Goal: Check status: Check status

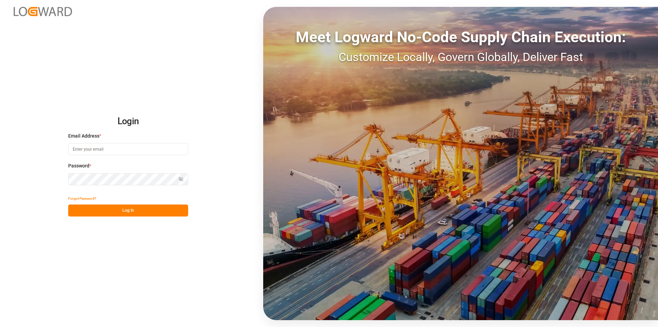
type input "[EMAIL_ADDRESS][DOMAIN_NAME]"
click at [124, 210] on button "Log In" at bounding box center [128, 210] width 120 height 12
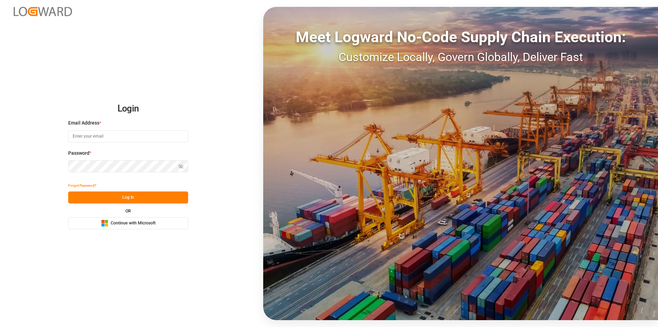
type input "[EMAIL_ADDRESS][DOMAIN_NAME]"
click at [131, 197] on button "Log In" at bounding box center [128, 197] width 120 height 12
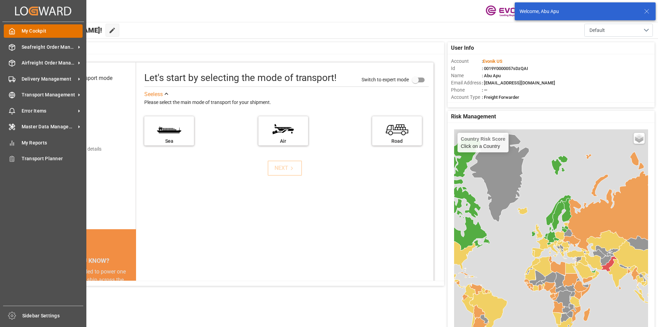
click at [11, 28] on icon at bounding box center [12, 31] width 7 height 7
click at [29, 49] on span "Seafreight Order Management" at bounding box center [49, 47] width 54 height 7
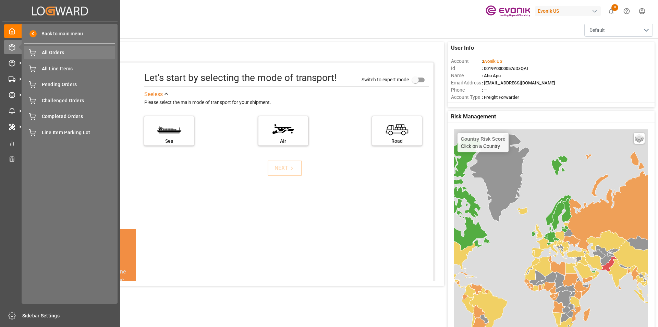
click at [50, 53] on span "All Orders" at bounding box center [79, 52] width 74 height 7
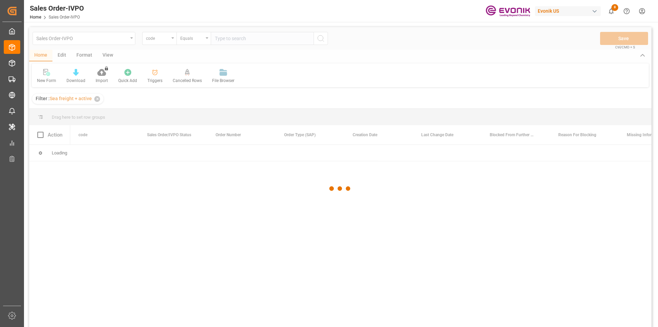
click at [171, 39] on div at bounding box center [340, 188] width 622 height 323
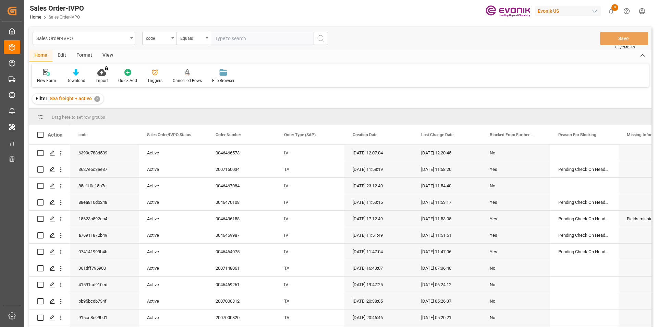
click at [171, 39] on div "code" at bounding box center [159, 38] width 34 height 13
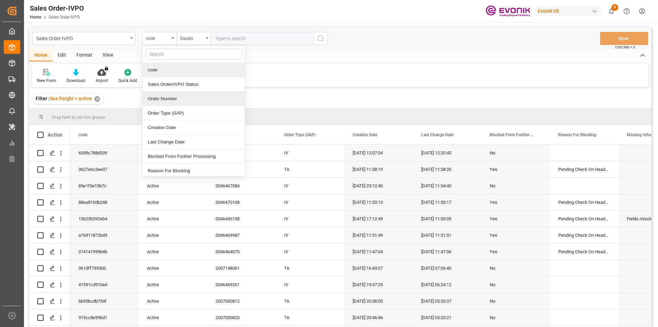
click at [162, 97] on div "Order Number" at bounding box center [194, 99] width 102 height 14
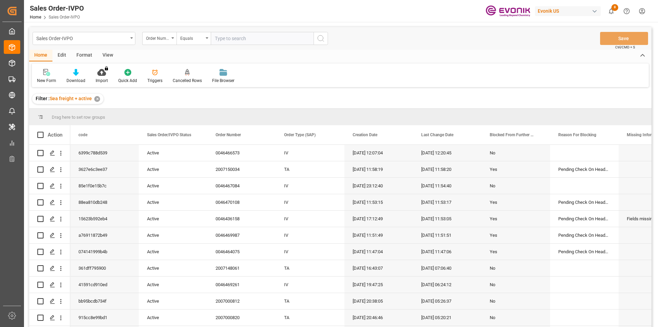
click at [223, 38] on input "text" at bounding box center [262, 38] width 103 height 13
paste input "2007068569"
type input "2007068569"
click at [323, 37] on icon "search button" at bounding box center [321, 38] width 8 height 8
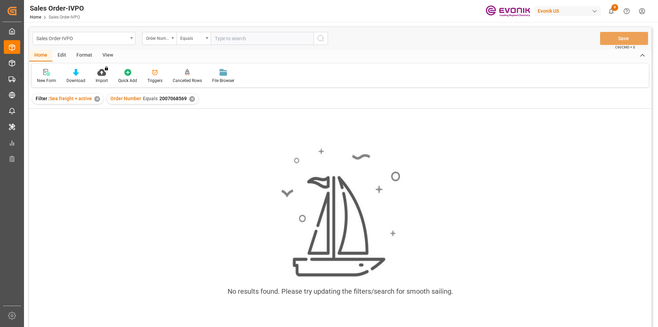
click at [108, 54] on div "View" at bounding box center [107, 56] width 21 height 12
click at [79, 74] on icon at bounding box center [77, 72] width 7 height 7
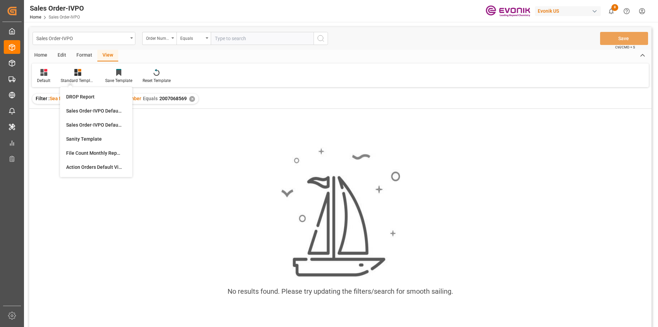
click at [196, 61] on div "Home Edit Format View" at bounding box center [340, 56] width 622 height 12
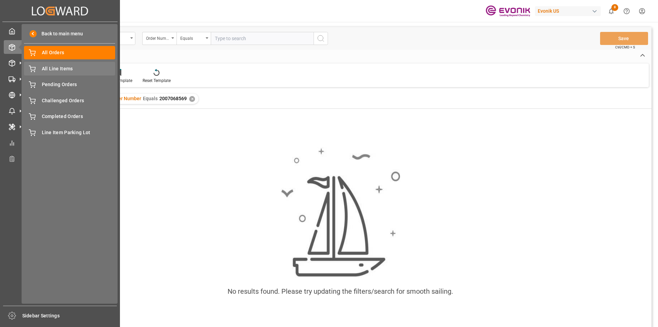
click at [54, 72] on span "All Line Items" at bounding box center [79, 68] width 74 height 7
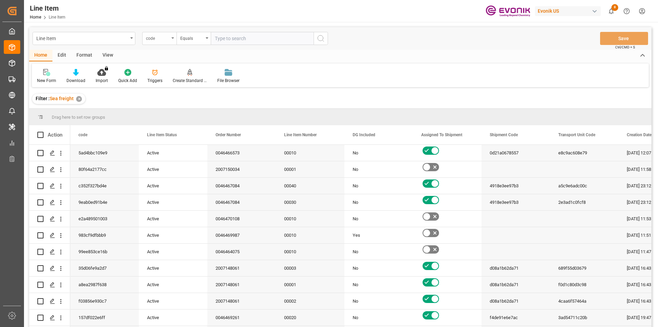
click at [170, 40] on div "code" at bounding box center [159, 38] width 34 height 13
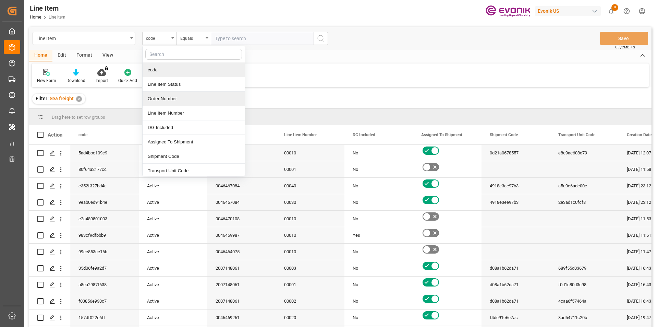
click at [163, 97] on div "Order Number" at bounding box center [194, 99] width 102 height 14
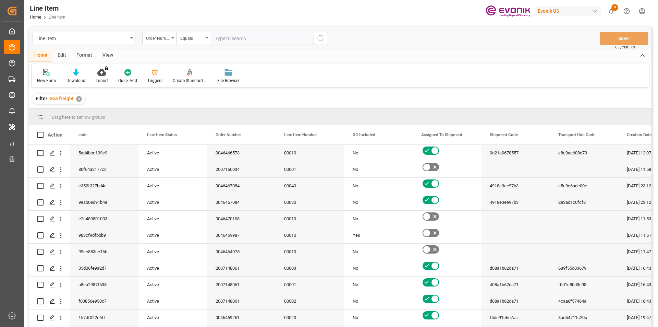
click at [218, 37] on input "text" at bounding box center [262, 38] width 103 height 13
paste input "2007068569"
type input "2007068569"
click at [320, 39] on icon "search button" at bounding box center [321, 38] width 8 height 8
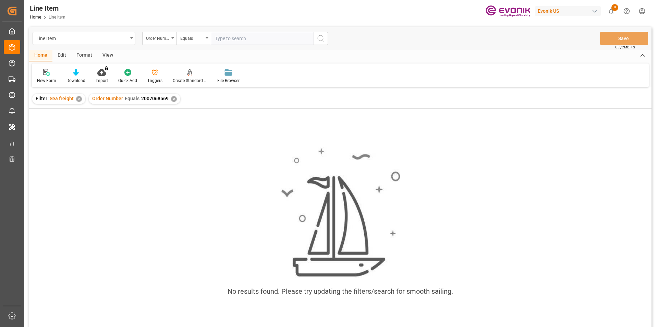
click at [112, 56] on div "View" at bounding box center [107, 56] width 21 height 12
click at [84, 78] on div "Standard Templates" at bounding box center [78, 80] width 34 height 6
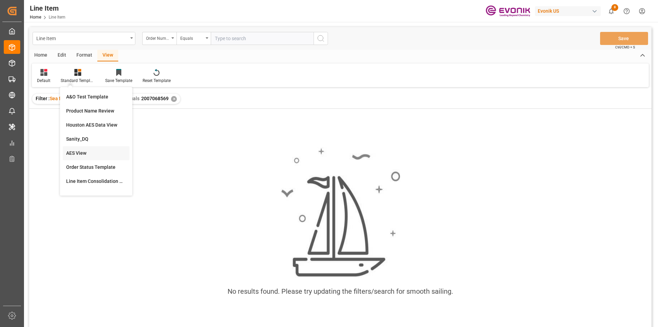
click at [89, 157] on div "AES View" at bounding box center [96, 153] width 67 height 14
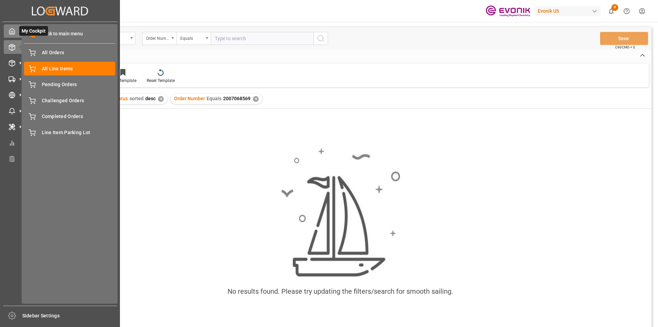
click at [10, 32] on icon at bounding box center [12, 31] width 7 height 7
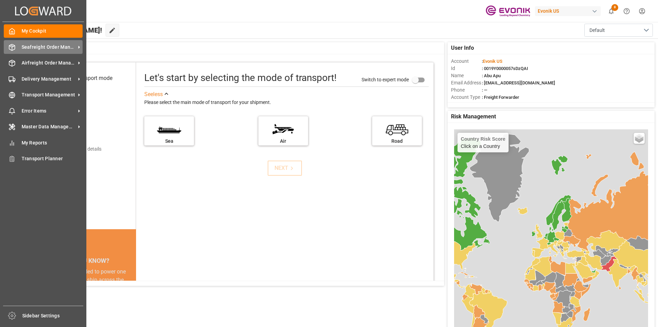
click at [30, 49] on span "Seafreight Order Management" at bounding box center [49, 47] width 54 height 7
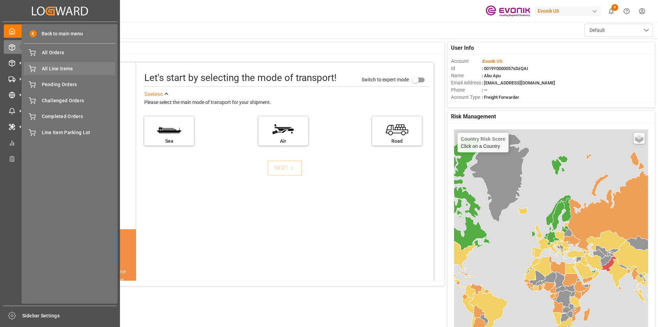
click at [64, 68] on span "All Line Items" at bounding box center [79, 68] width 74 height 7
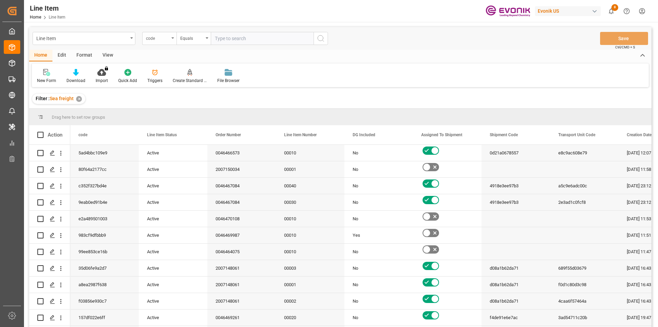
click at [172, 40] on div "code" at bounding box center [159, 38] width 34 height 13
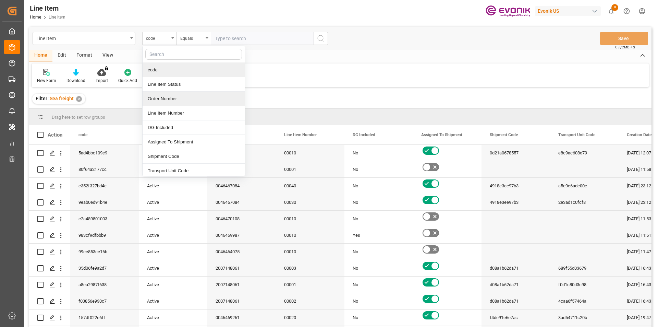
click at [160, 99] on div "Order Number" at bounding box center [194, 99] width 102 height 14
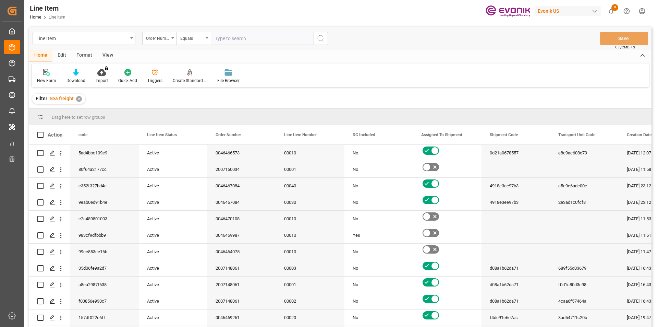
click at [220, 37] on input "text" at bounding box center [262, 38] width 103 height 13
paste input "2007068569"
type input "2007068569"
click at [320, 38] on icon "search button" at bounding box center [321, 38] width 8 height 8
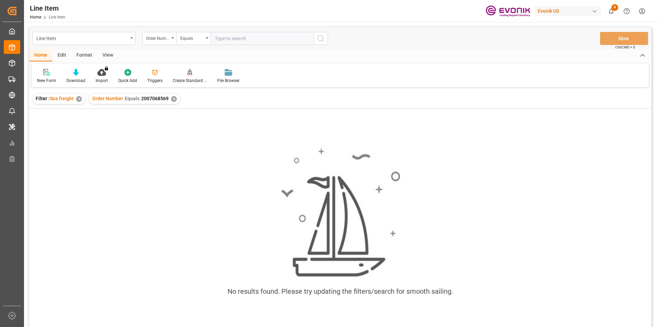
click at [106, 55] on div "View" at bounding box center [107, 56] width 21 height 12
click at [71, 72] on div at bounding box center [78, 72] width 34 height 7
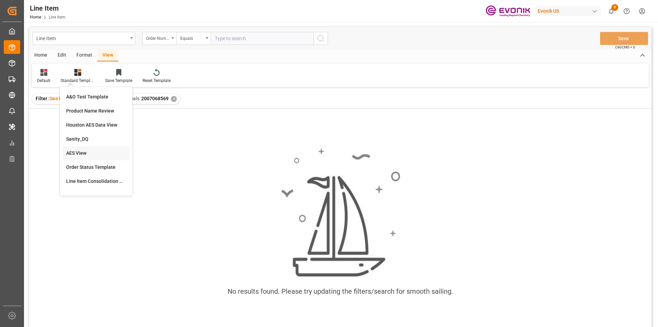
click at [84, 148] on div "AES View" at bounding box center [96, 153] width 67 height 14
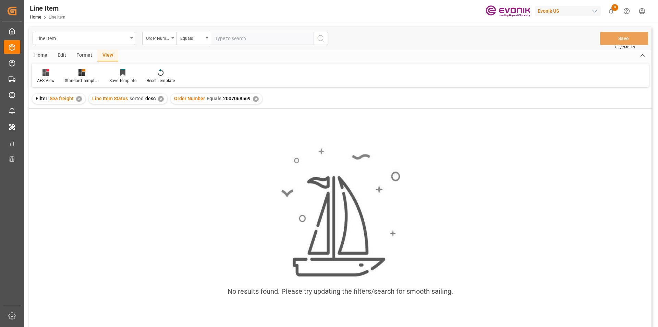
click at [160, 97] on div "✕" at bounding box center [161, 99] width 6 height 6
click at [78, 99] on div "✕" at bounding box center [79, 99] width 6 height 6
click at [42, 79] on div "AES View" at bounding box center [45, 80] width 17 height 6
click at [103, 168] on div "No results found. Please try updating the filters/search for smooth sailing." at bounding box center [340, 225] width 622 height 167
